Goal: Information Seeking & Learning: Learn about a topic

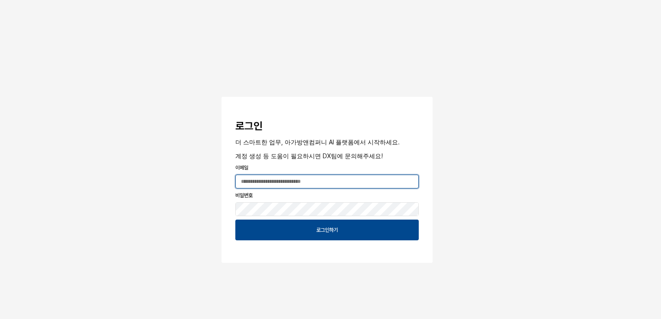
click at [290, 181] on input "App Frame" at bounding box center [327, 181] width 182 height 13
type input "**********"
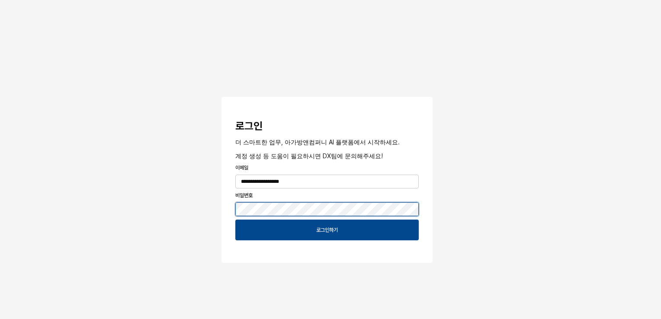
click at [221, 97] on button "App Frame" at bounding box center [224, 98] width 7 height 3
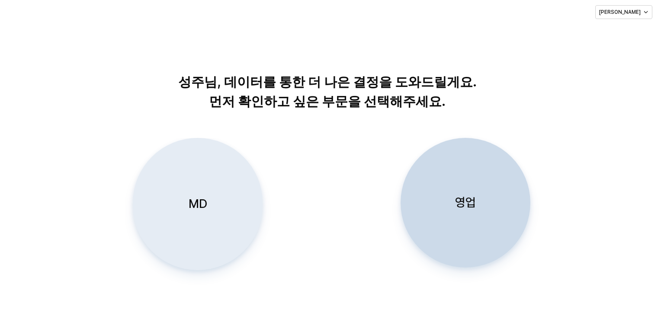
click at [197, 187] on div "MD" at bounding box center [197, 203] width 122 height 131
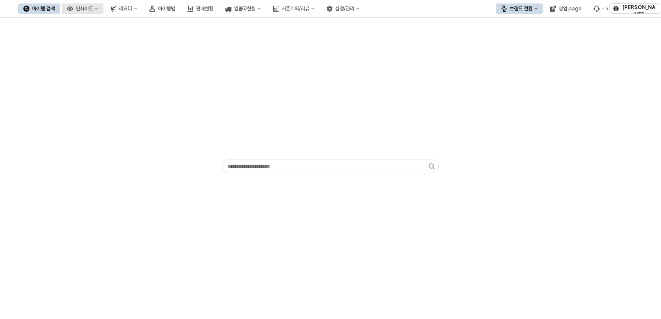
click at [93, 8] on div "인사이트" at bounding box center [84, 9] width 17 height 6
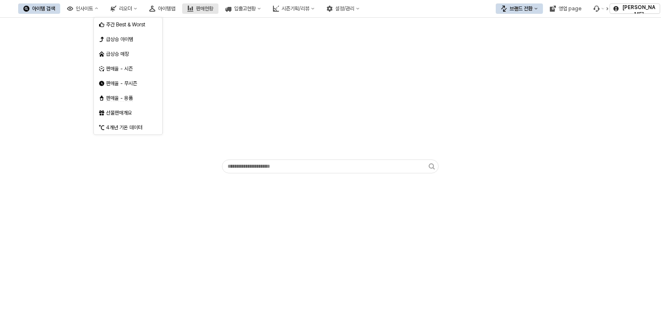
click at [213, 7] on div "판매현황" at bounding box center [204, 9] width 17 height 6
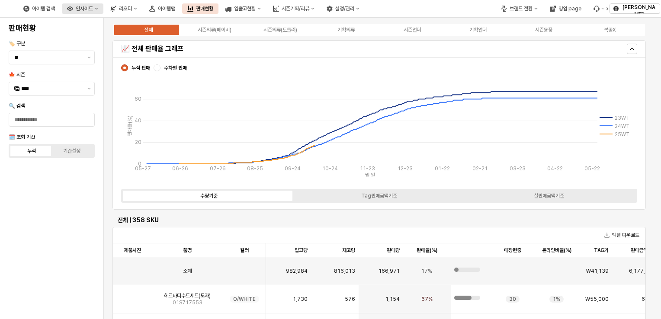
click at [98, 7] on icon "인사이트" at bounding box center [96, 8] width 3 height 3
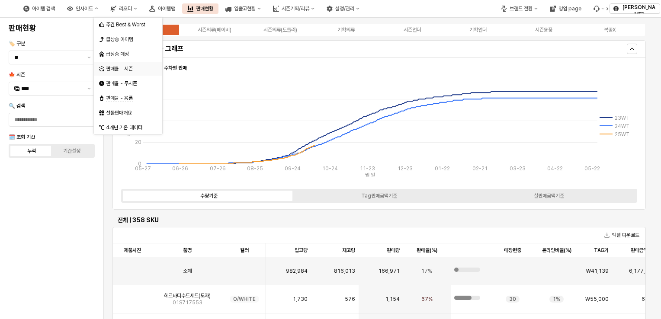
click at [135, 71] on div "판매율 - 시즌" at bounding box center [129, 68] width 46 height 7
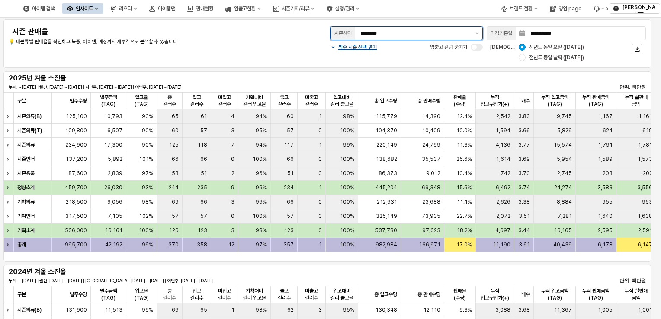
click at [463, 35] on input "********" at bounding box center [415, 33] width 110 height 9
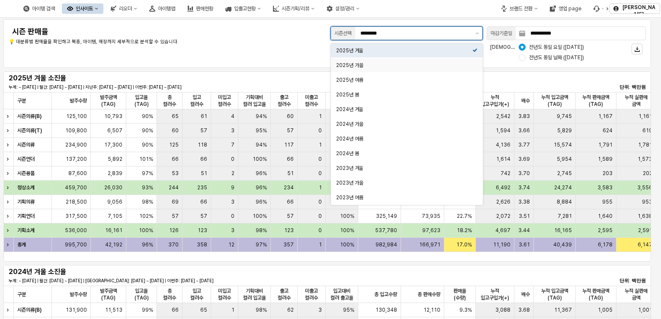
click at [435, 72] on div "2025년 가을" at bounding box center [407, 65] width 152 height 14
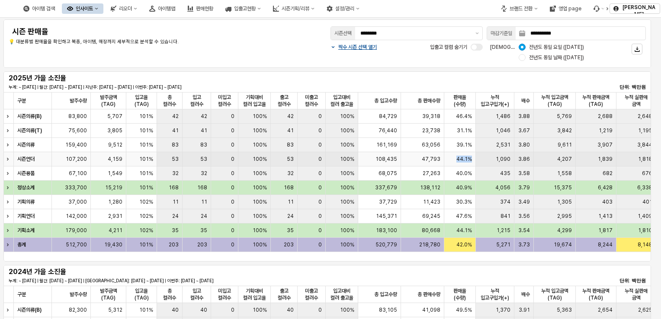
click at [491, 161] on div "시즌언더 107,200 4,159 101% 53 53 0 100% 53 0 100% 108,435 47,793 44.1% 1,090 3.86 …" at bounding box center [666, 159] width 1327 height 14
drag, startPoint x: 491, startPoint y: 161, endPoint x: 445, endPoint y: 184, distance: 51.2
click at [445, 184] on div "40.9%" at bounding box center [460, 188] width 32 height 14
drag, startPoint x: 450, startPoint y: 113, endPoint x: 488, endPoint y: 115, distance: 38.1
click at [488, 115] on div "시즌의류(B) 83,800 5,707 101% 42 42 0 100% 42 0 100% 84,729 39,318 46.4% 1,486 3.88…" at bounding box center [666, 116] width 1327 height 14
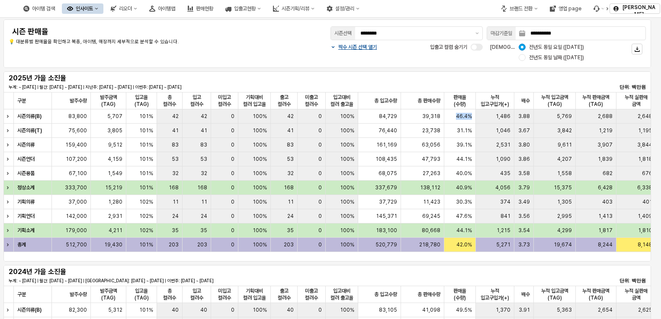
drag, startPoint x: 488, startPoint y: 115, endPoint x: 463, endPoint y: 142, distance: 36.7
click at [463, 142] on span "39.1%" at bounding box center [464, 144] width 16 height 7
drag, startPoint x: 463, startPoint y: 142, endPoint x: 482, endPoint y: 148, distance: 20.0
click at [482, 148] on div "시즌의류 159,400 9,512 101% 83 83 0 100% 83 0 100% 161,169 63,056 39.1% 2,531 3.80 …" at bounding box center [666, 145] width 1327 height 14
drag, startPoint x: 482, startPoint y: 148, endPoint x: 406, endPoint y: 159, distance: 77.3
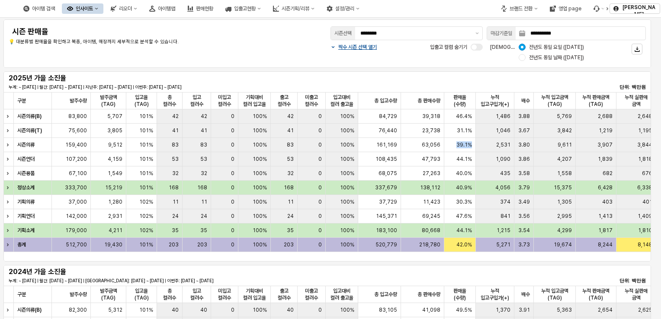
click at [405, 160] on div "47,793" at bounding box center [422, 159] width 43 height 14
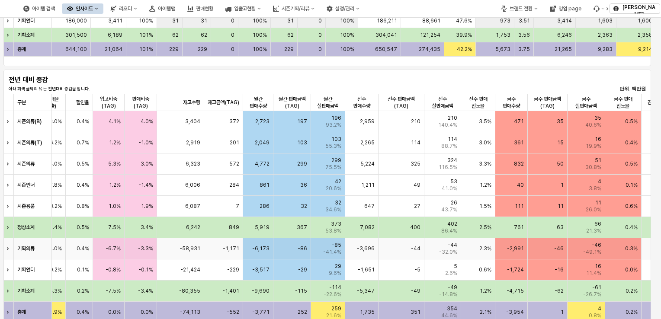
scroll to position [432, 0]
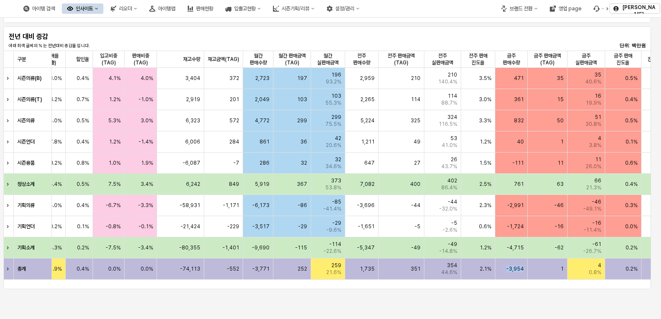
drag, startPoint x: 537, startPoint y: 278, endPoint x: 496, endPoint y: 280, distance: 40.7
click at [496, 280] on div "구분 구분 누적 판매금액(TAG) 누적 판매금액(TAG) 누적 실판매 금액 누적 실판매 금액 누적 판매율(TAG) 누적 판매율(TAG) 누적판…" at bounding box center [326, 165] width 647 height 229
click at [536, 277] on div "1" at bounding box center [547, 269] width 40 height 21
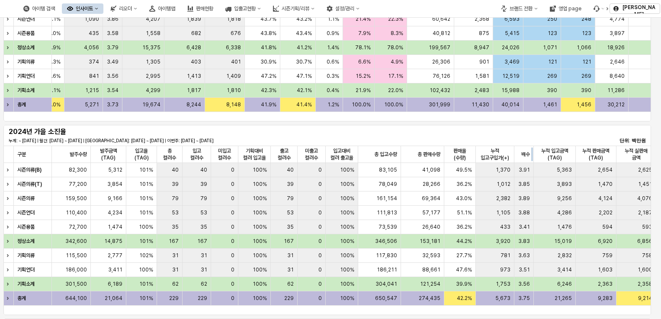
scroll to position [43, 0]
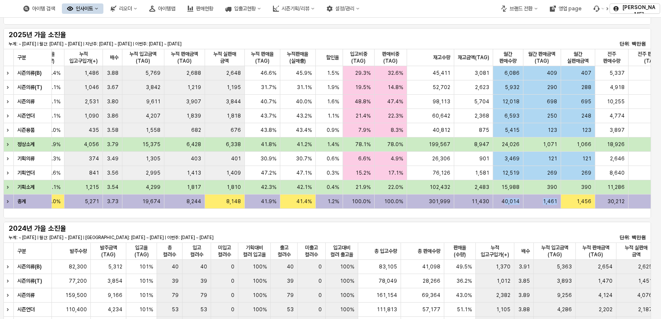
drag, startPoint x: 505, startPoint y: 208, endPoint x: 556, endPoint y: 210, distance: 51.0
click at [556, 209] on div "구분 구분 입고대비 컬러 출고율 입고대비 컬러 출고율 총 입고수량 총 입고수량 총 판매수량 총 판매수량 판매율(수량) 판매율(수량) 누적 입고…" at bounding box center [326, 129] width 647 height 160
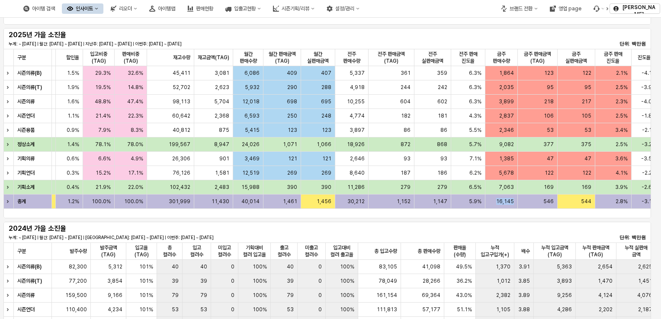
scroll to position [0, 680]
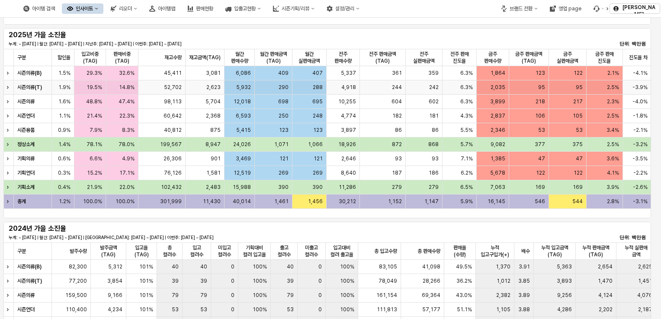
click at [600, 90] on div "2.5%" at bounding box center [604, 87] width 36 height 14
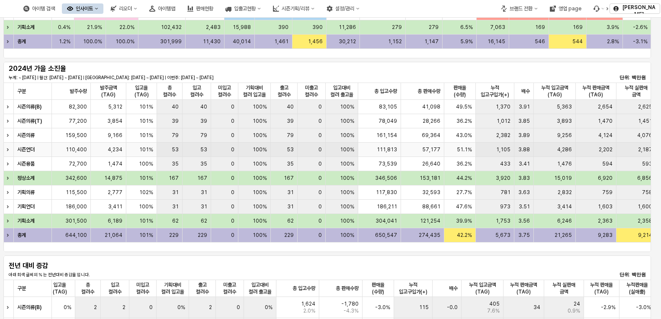
scroll to position [0, 0]
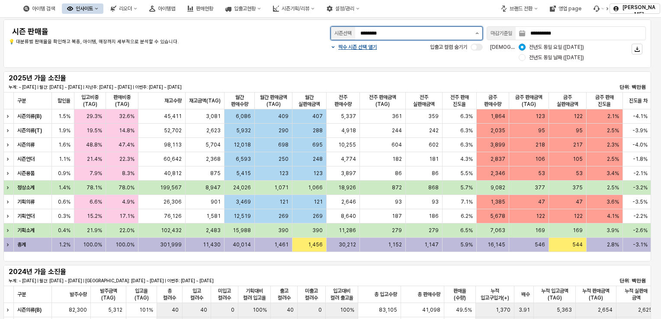
click at [480, 36] on button "제안 사항 표시" at bounding box center [477, 33] width 10 height 13
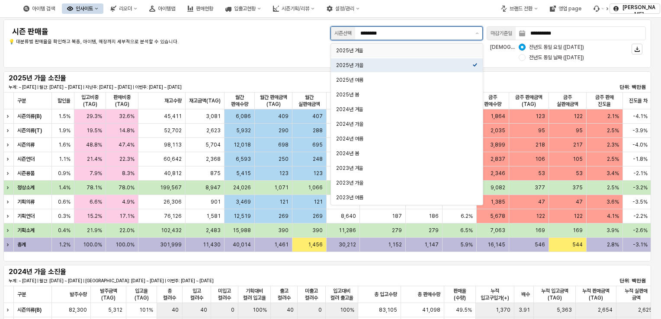
click at [429, 54] on div "2025년 겨울" at bounding box center [404, 50] width 136 height 7
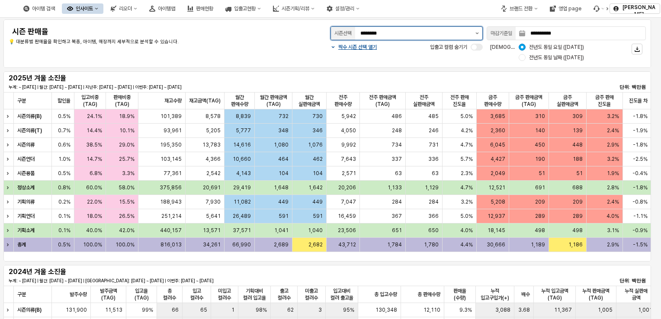
click at [479, 30] on button "제안 사항 표시" at bounding box center [477, 33] width 10 height 13
click at [273, 58] on div "**********" at bounding box center [327, 44] width 637 height 38
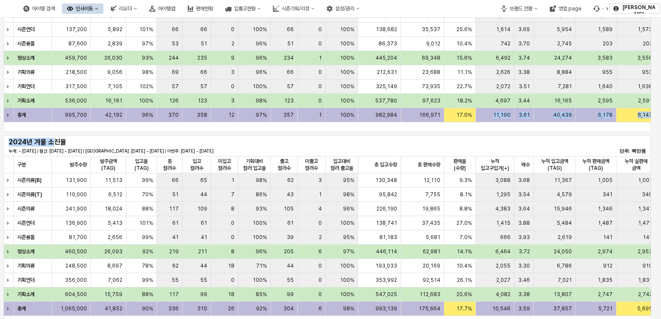
drag, startPoint x: 378, startPoint y: 129, endPoint x: 51, endPoint y: 145, distance: 326.8
click at [51, 145] on div "**********" at bounding box center [330, 279] width 661 height 782
click at [367, 100] on div "537,780" at bounding box center [379, 101] width 43 height 14
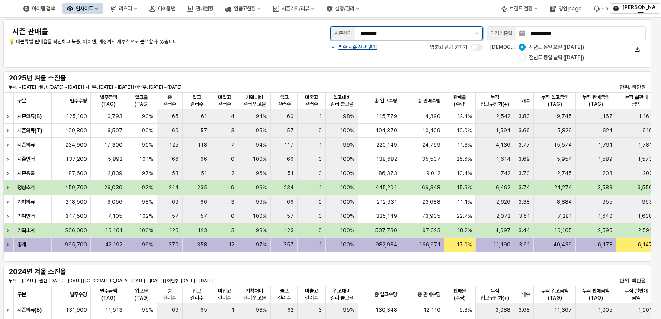
click at [455, 31] on div "********" at bounding box center [413, 33] width 117 height 13
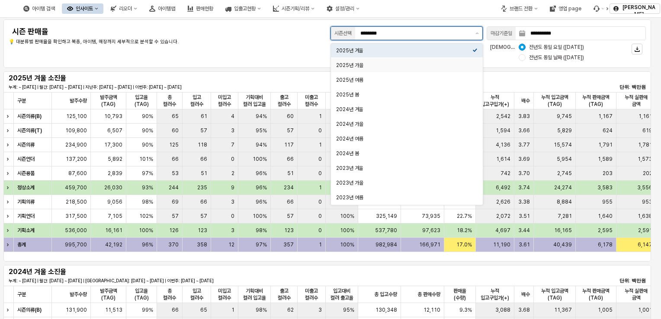
click at [396, 69] on div "2025년 가을" at bounding box center [404, 65] width 136 height 9
type input "********"
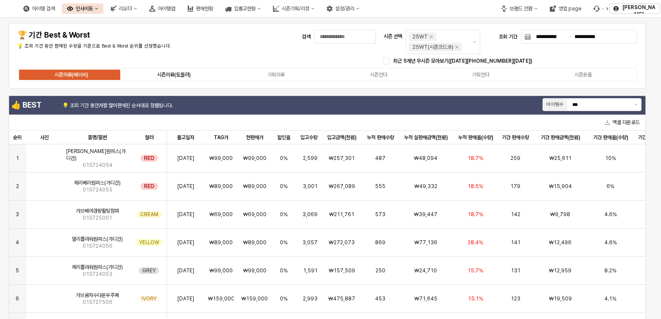
click at [195, 78] on label "시즌의류(토들러)" at bounding box center [173, 75] width 102 height 8
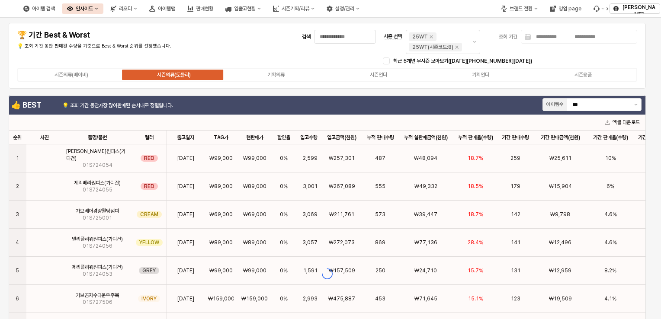
drag, startPoint x: 195, startPoint y: 78, endPoint x: 176, endPoint y: 77, distance: 19.9
click at [176, 77] on label "시즌의류(토들러)" at bounding box center [173, 75] width 102 height 8
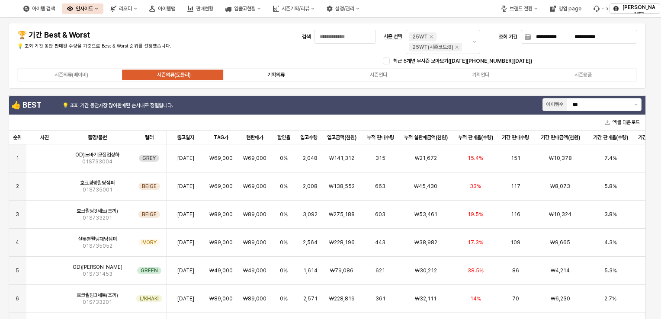
click at [285, 73] on label "기획의류" at bounding box center [276, 75] width 102 height 8
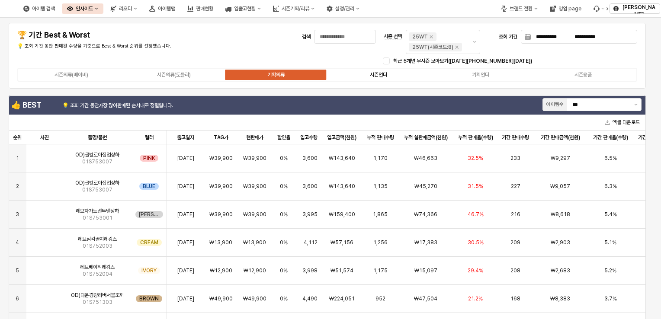
click at [386, 77] on div "시즌언더" at bounding box center [378, 75] width 17 height 6
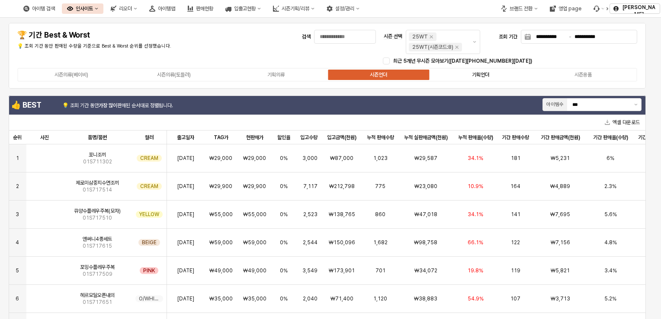
click at [495, 71] on label "기획언더" at bounding box center [480, 75] width 102 height 8
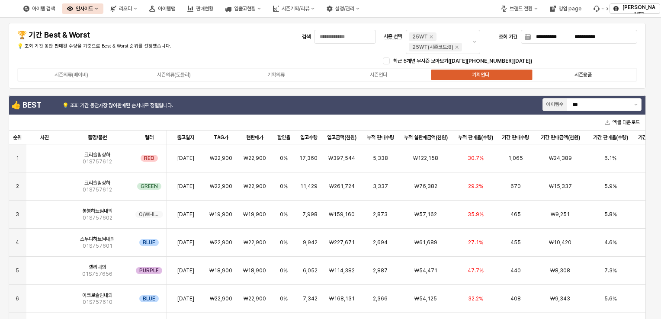
click at [599, 78] on label "시즌용품" at bounding box center [582, 75] width 102 height 8
